Goal: Navigation & Orientation: Find specific page/section

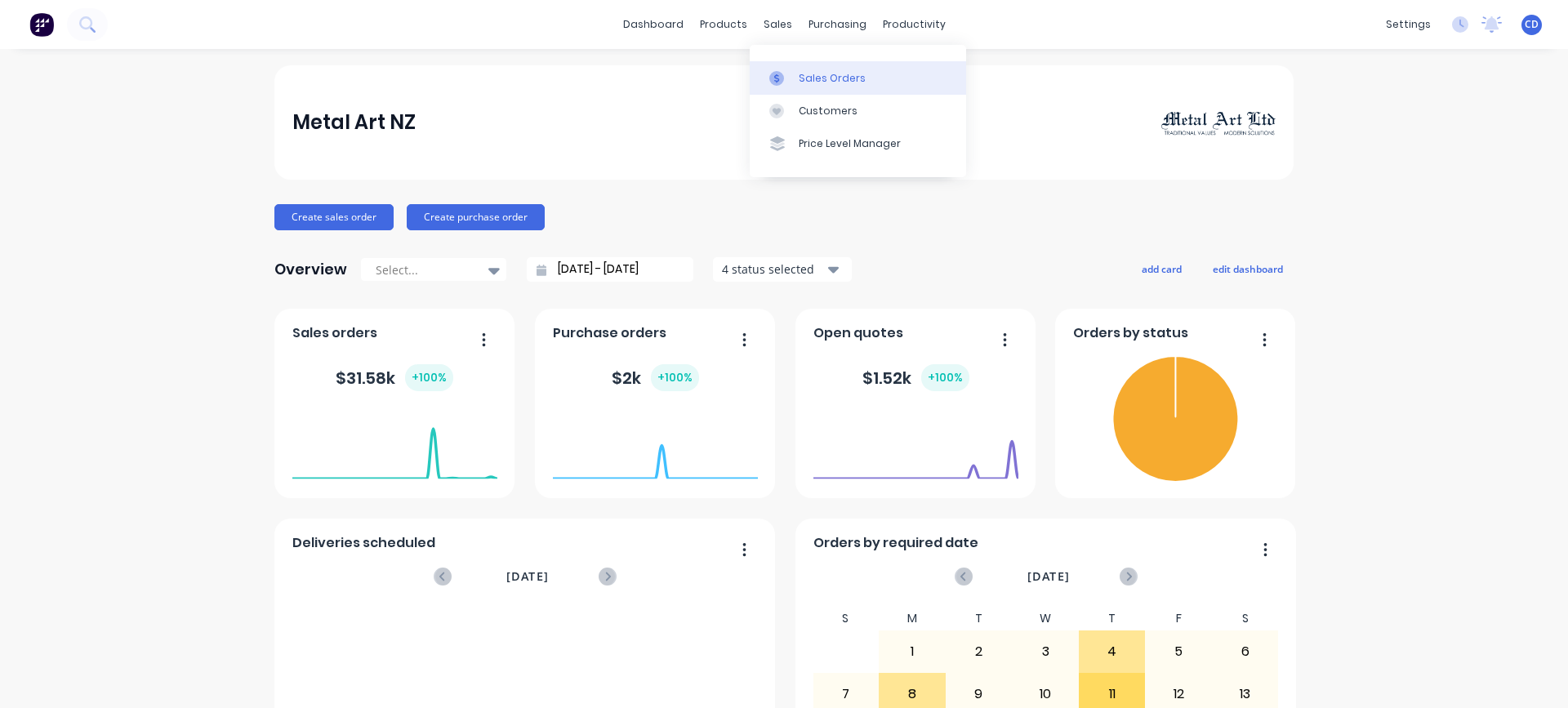
click at [793, 66] on link "Sales Orders" at bounding box center [858, 77] width 216 height 33
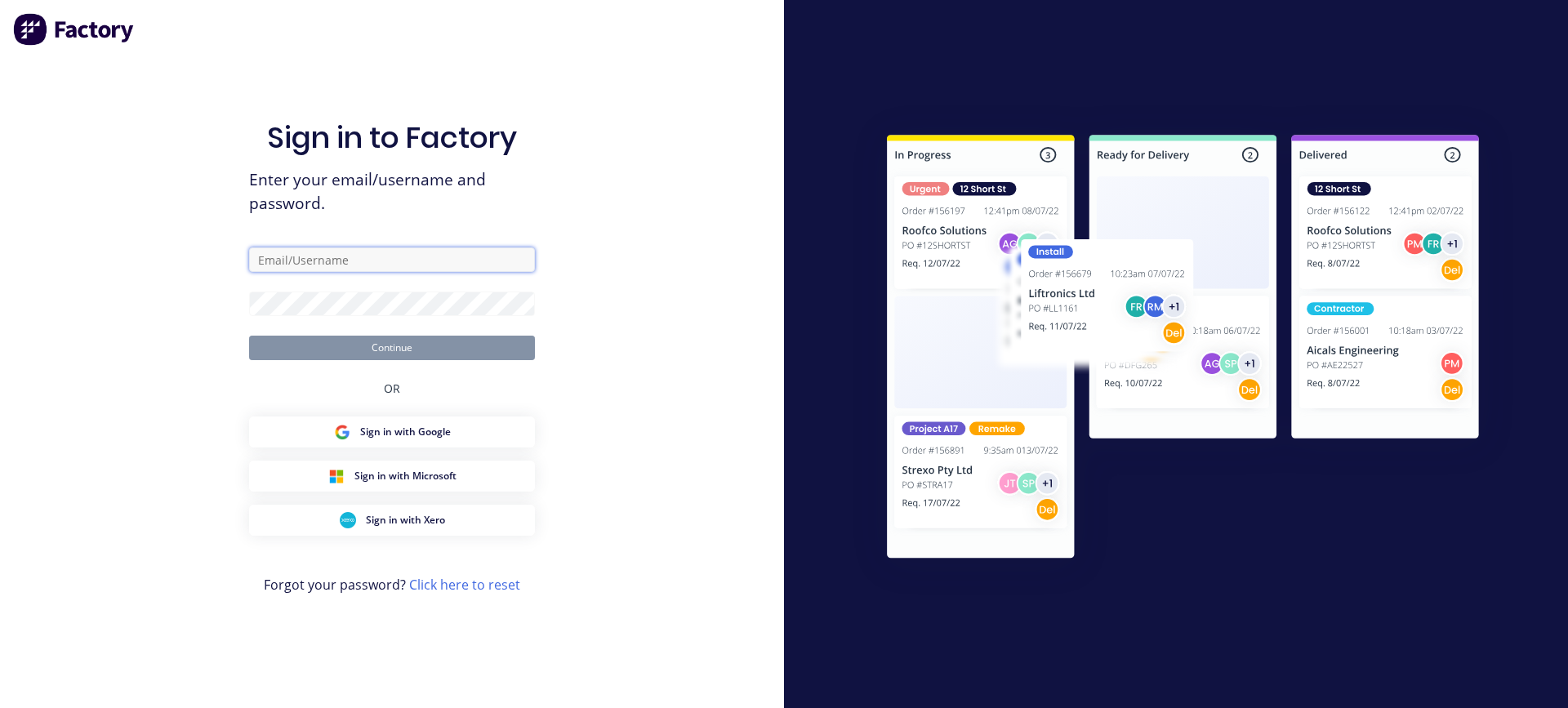
type input "[PERSON_NAME][EMAIL_ADDRESS][DOMAIN_NAME]"
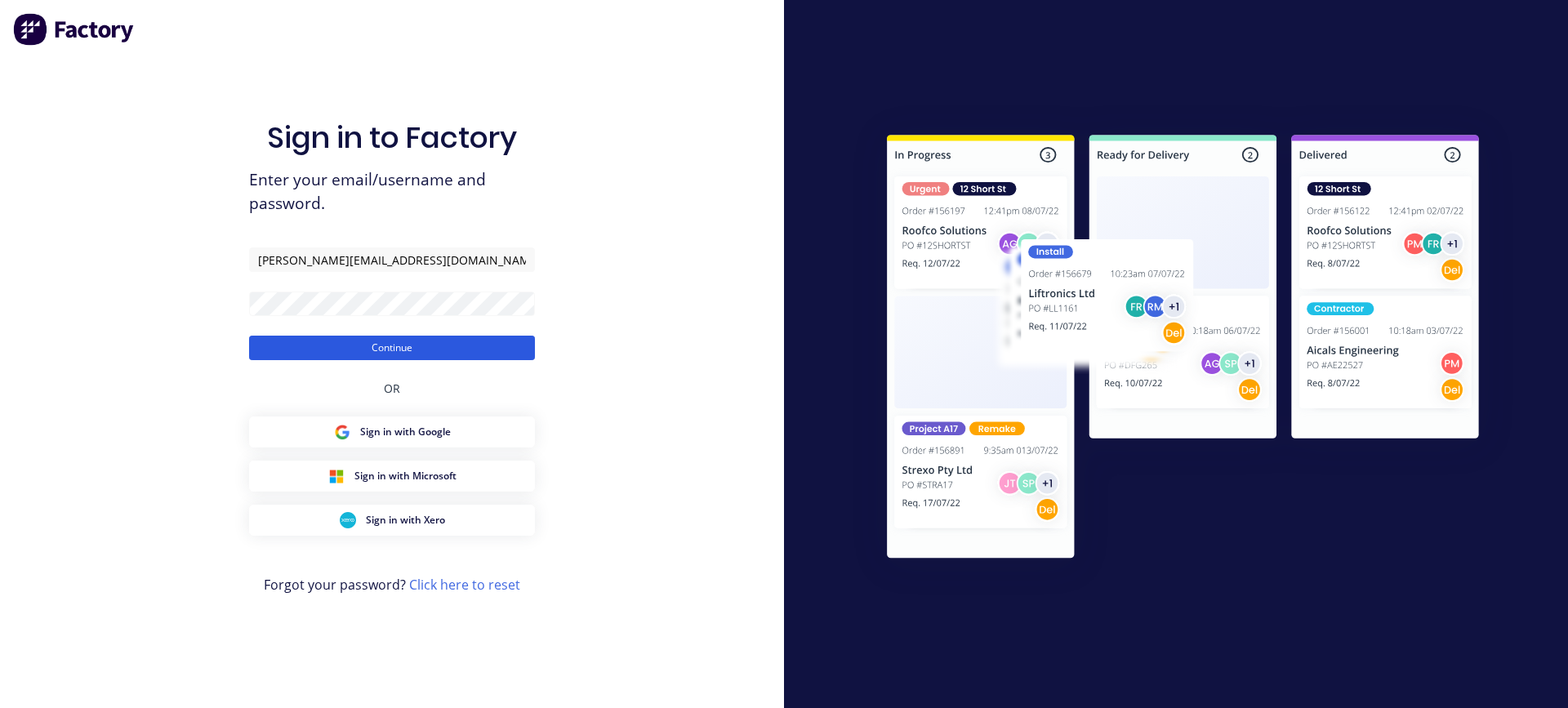
click at [321, 346] on button "Continue" at bounding box center [392, 348] width 286 height 25
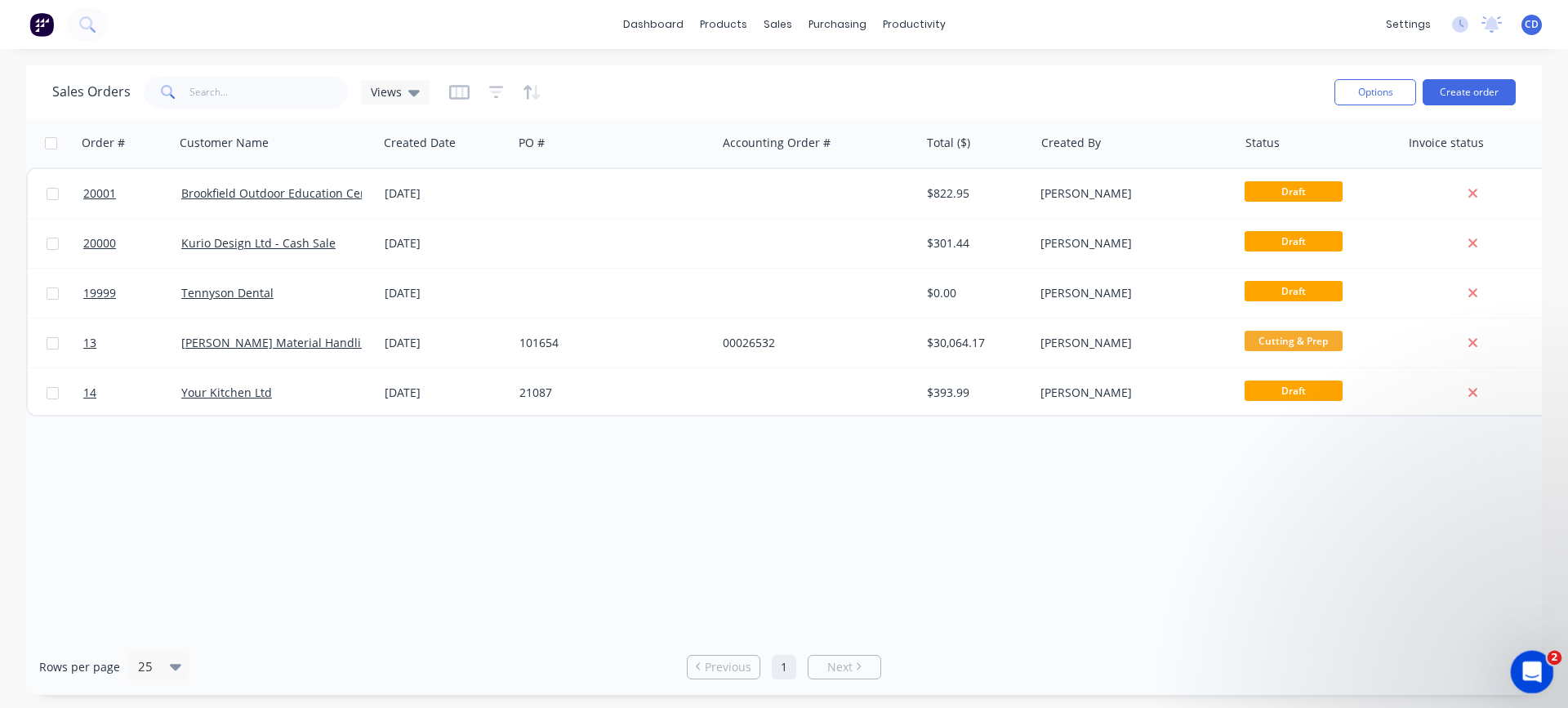
click at [1536, 675] on icon "Open Intercom Messenger" at bounding box center [1530, 669] width 27 height 27
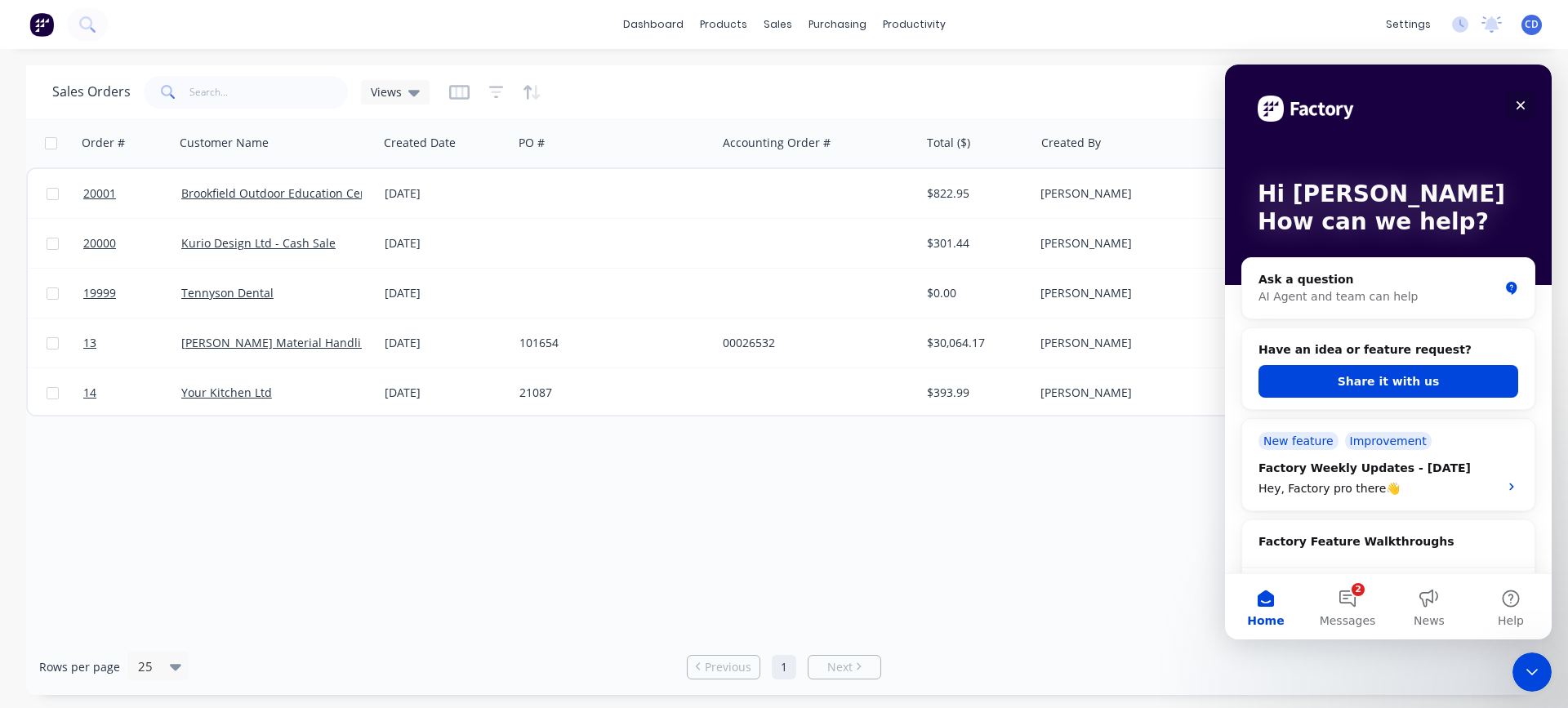
click at [1528, 98] on div "Close" at bounding box center [1520, 105] width 29 height 29
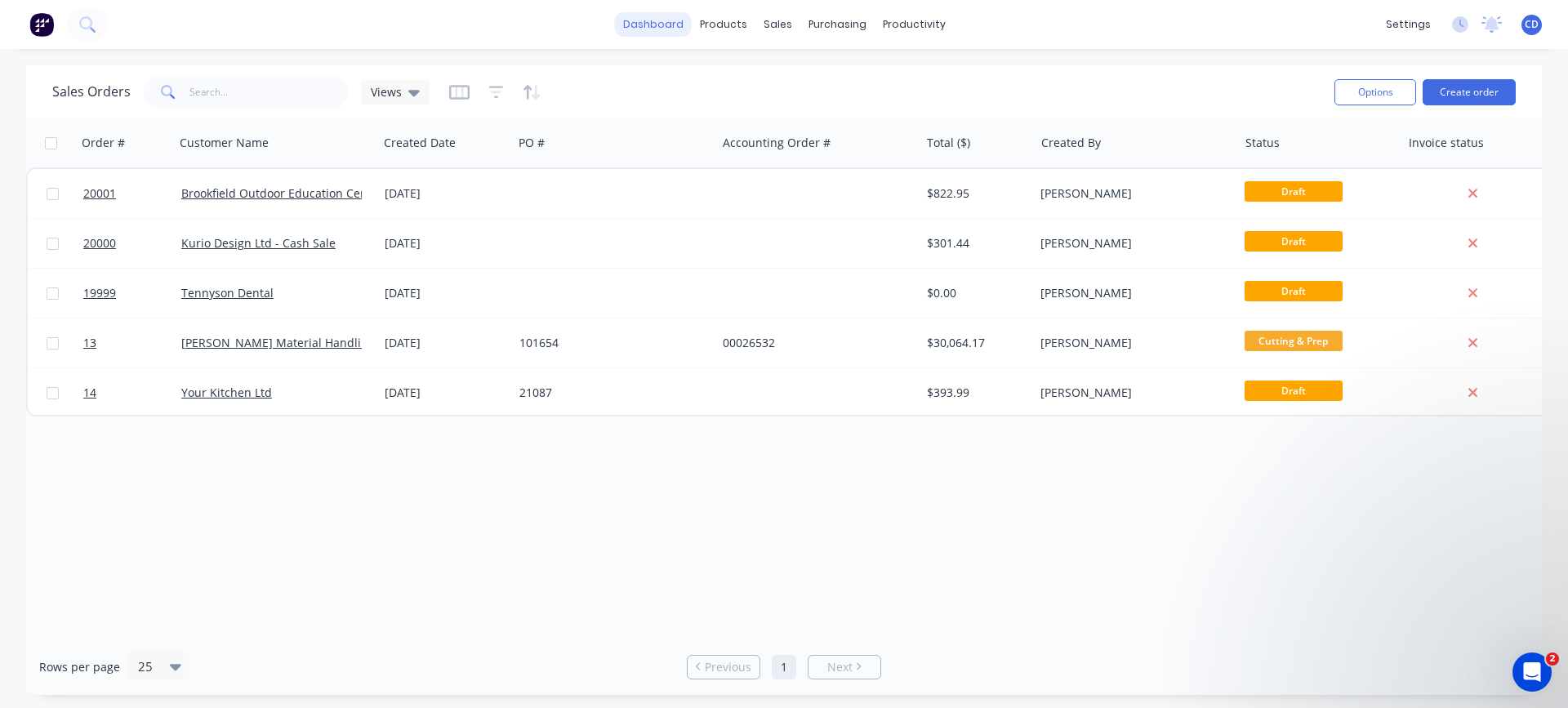
click at [672, 18] on link "dashboard" at bounding box center [653, 25] width 77 height 25
